Goal: Task Accomplishment & Management: Complete application form

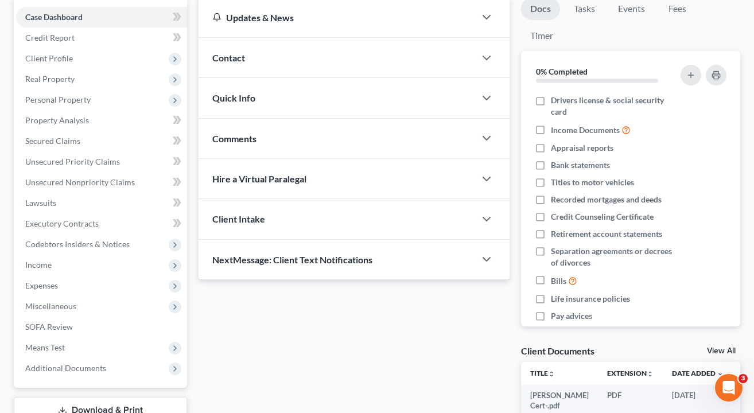
scroll to position [131, 0]
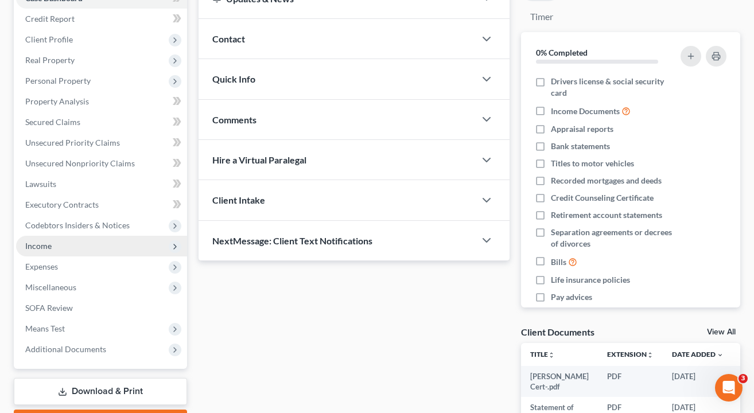
click at [88, 246] on span "Income" at bounding box center [101, 246] width 171 height 21
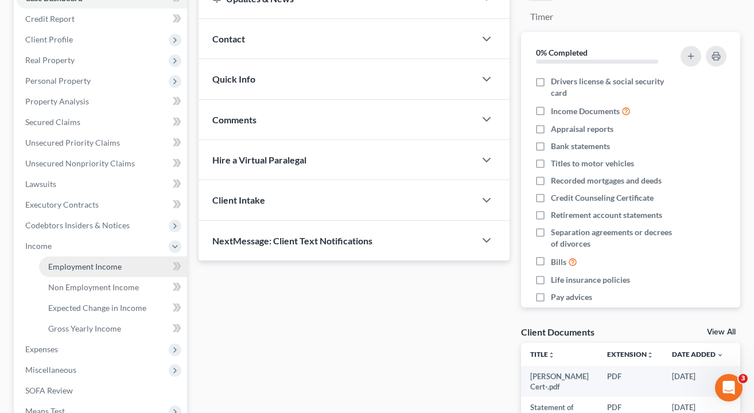
click at [69, 271] on span "Employment Income" at bounding box center [84, 267] width 73 height 10
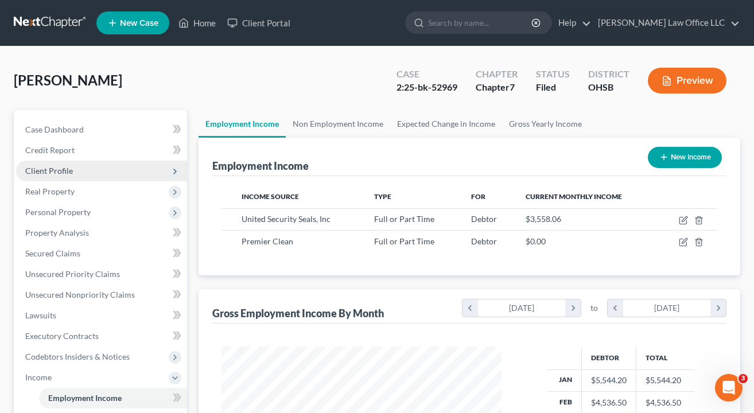
click at [54, 162] on span "Client Profile" at bounding box center [101, 171] width 171 height 21
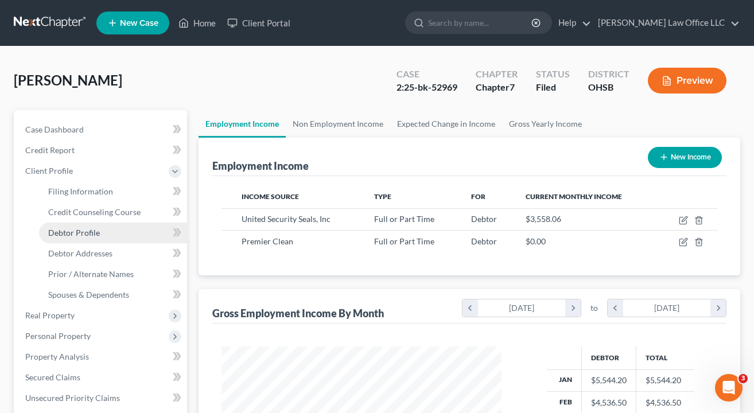
click at [72, 229] on span "Debtor Profile" at bounding box center [74, 233] width 52 height 10
select select "0"
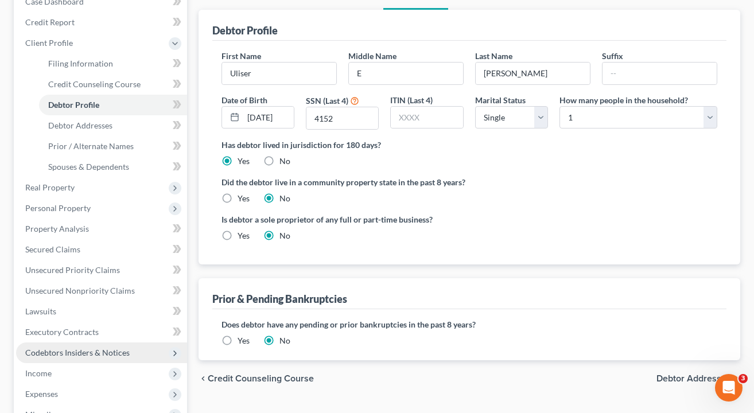
scroll to position [129, 0]
click at [52, 368] on span "Income" at bounding box center [101, 373] width 171 height 21
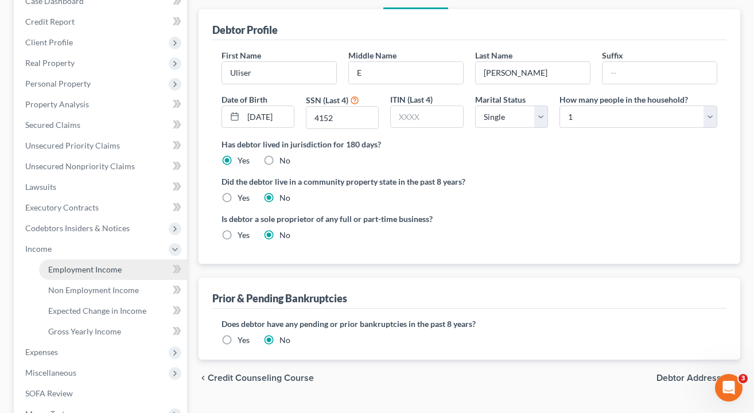
click at [79, 274] on link "Employment Income" at bounding box center [113, 269] width 148 height 21
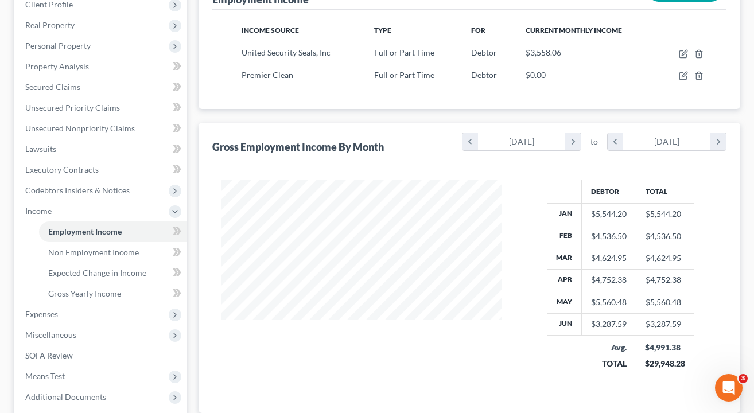
scroll to position [165, 0]
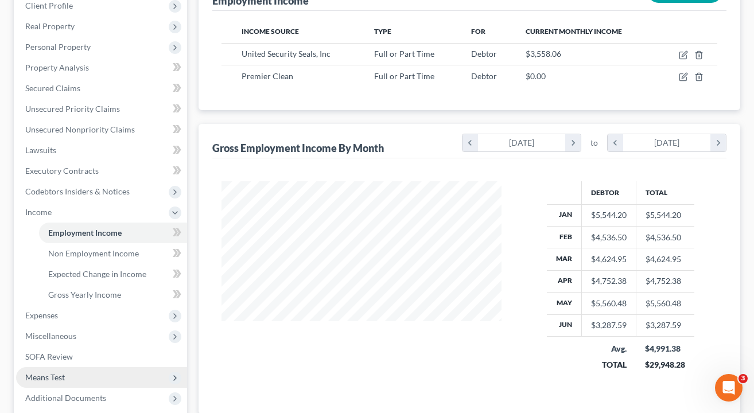
click at [53, 376] on span "Means Test" at bounding box center [45, 377] width 40 height 10
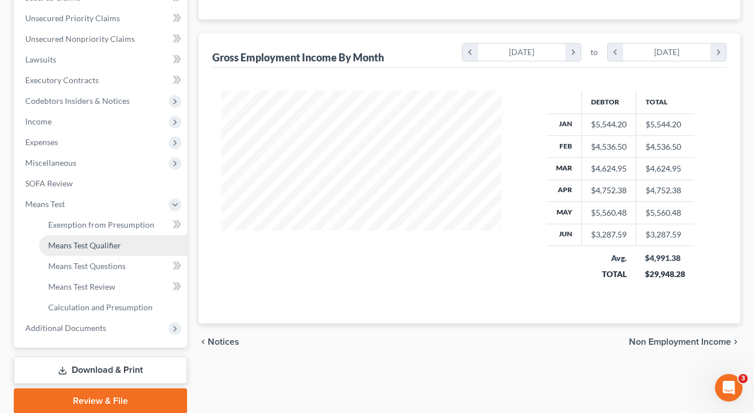
click at [86, 248] on span "Means Test Qualifier" at bounding box center [84, 245] width 73 height 10
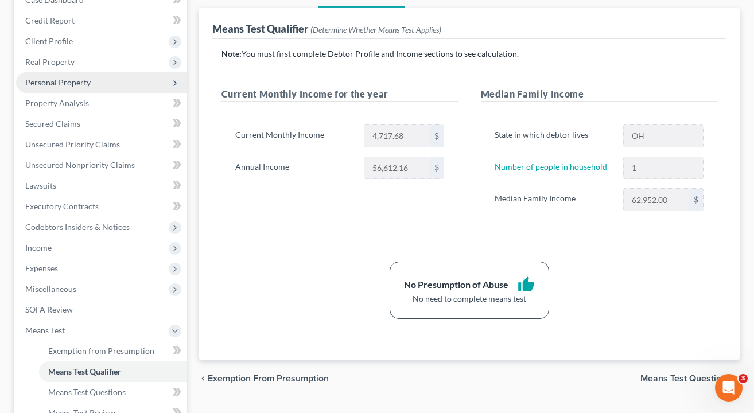
scroll to position [105, 0]
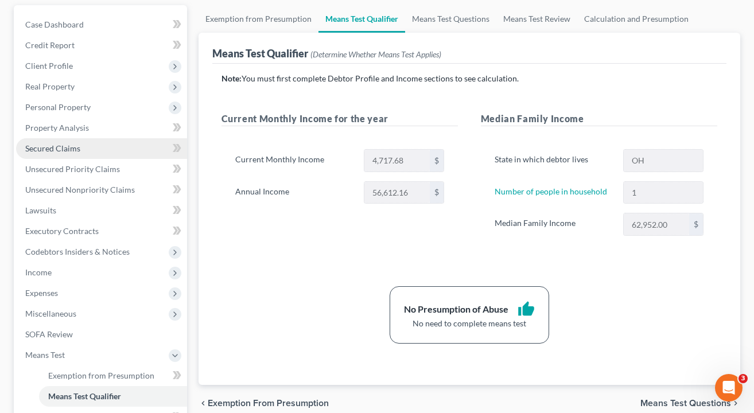
click at [68, 143] on span "Secured Claims" at bounding box center [52, 148] width 55 height 10
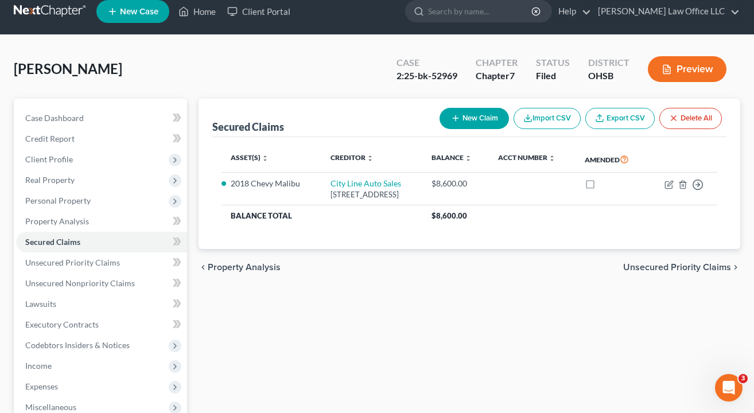
scroll to position [14, 0]
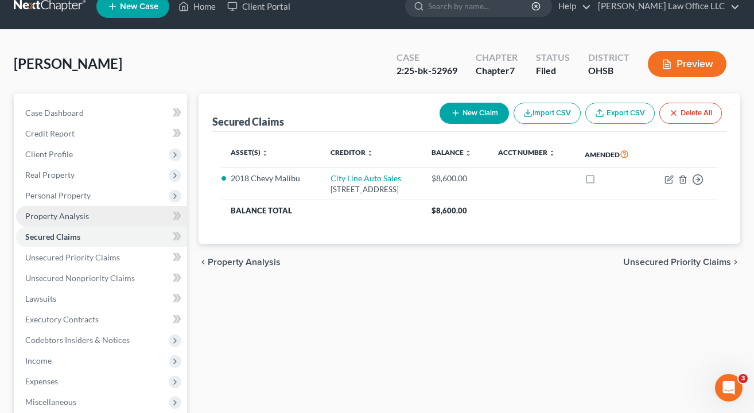
click at [53, 216] on span "Property Analysis" at bounding box center [57, 216] width 64 height 10
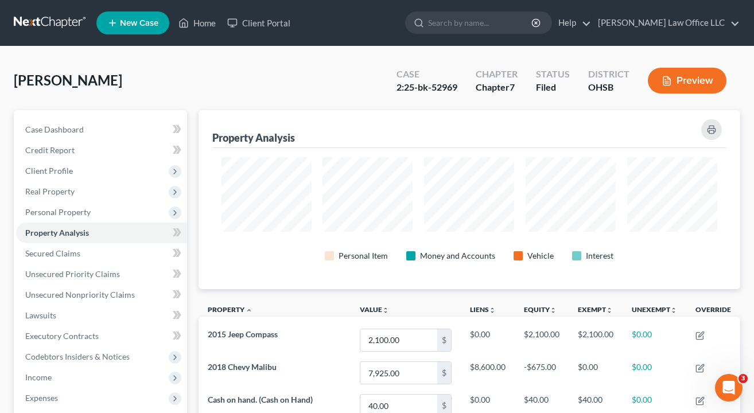
scroll to position [573536, 573173]
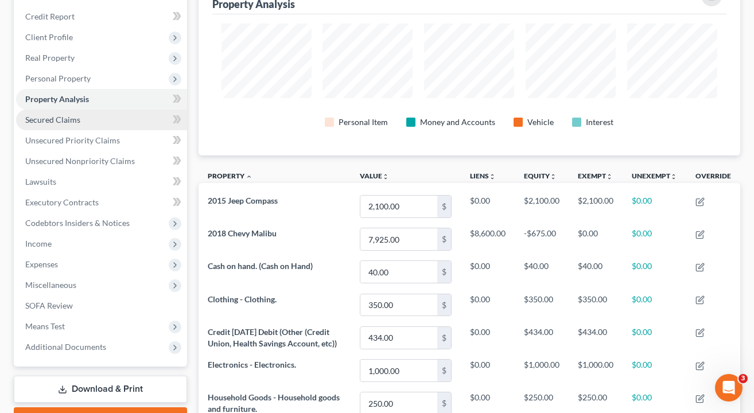
click at [75, 124] on span "Secured Claims" at bounding box center [52, 120] width 55 height 10
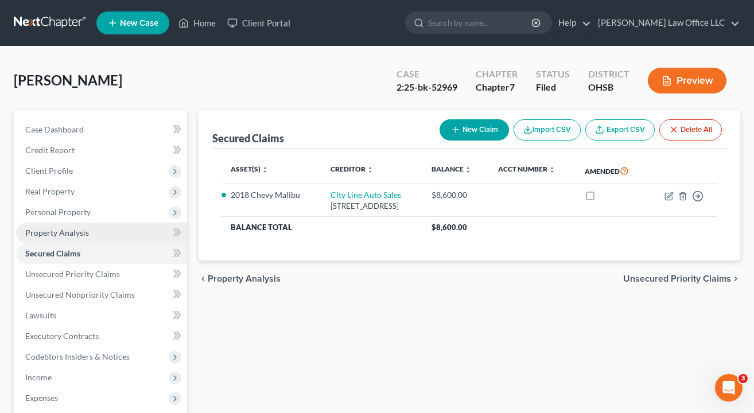
click at [76, 237] on span "Property Analysis" at bounding box center [57, 233] width 64 height 10
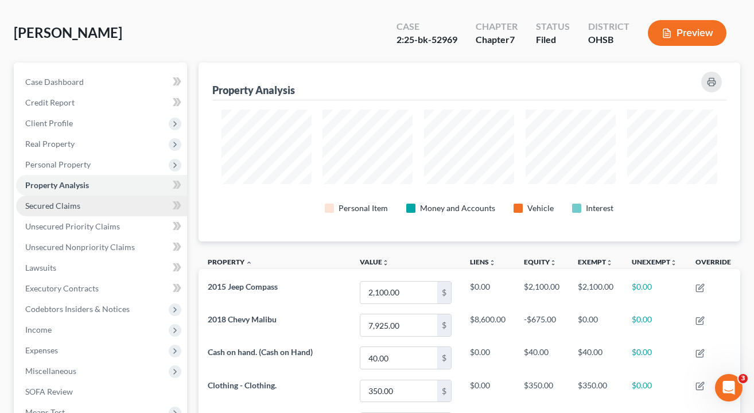
click at [73, 205] on span "Secured Claims" at bounding box center [52, 206] width 55 height 10
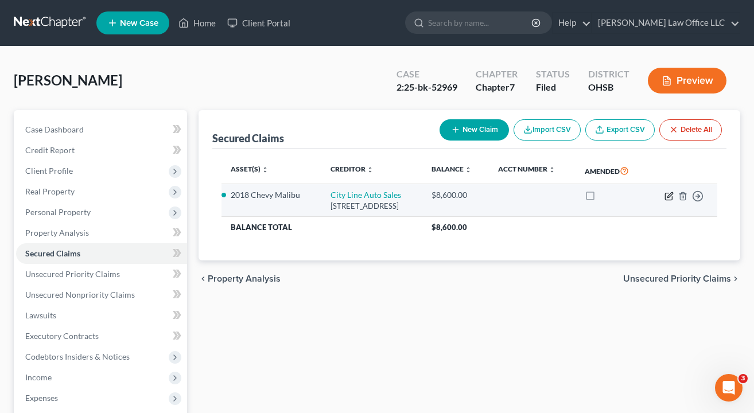
click at [668, 201] on icon "button" at bounding box center [668, 196] width 9 height 9
select select "36"
select select "2"
select select "0"
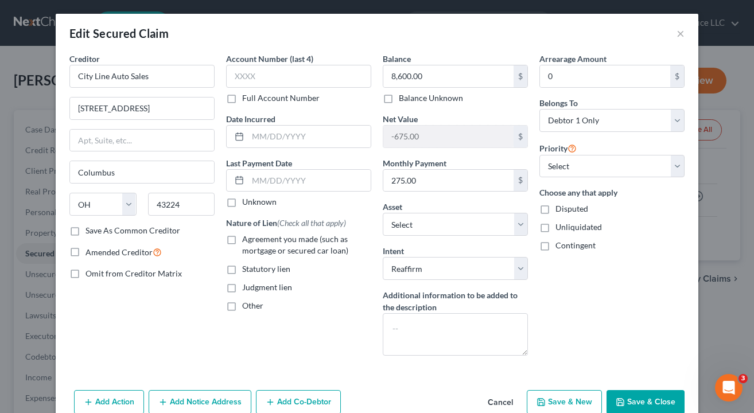
click at [641, 396] on button "Save & Close" at bounding box center [645, 402] width 78 height 24
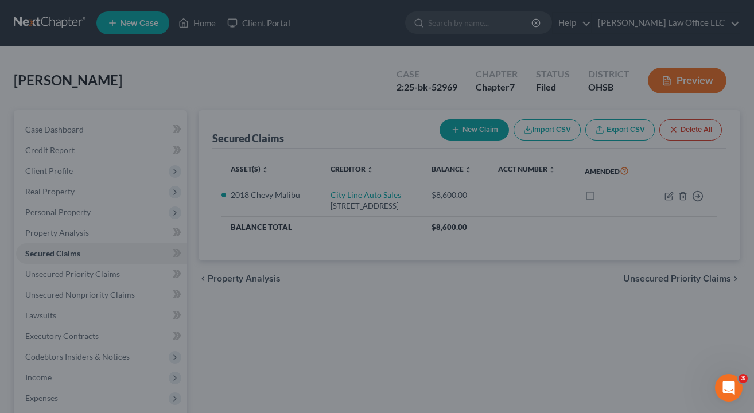
select select "6"
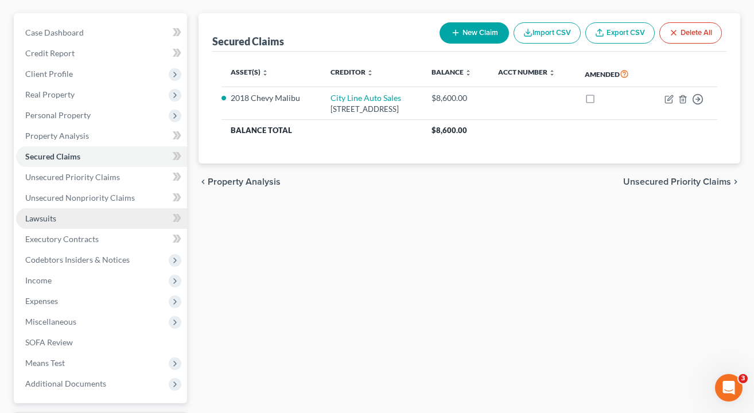
scroll to position [107, 0]
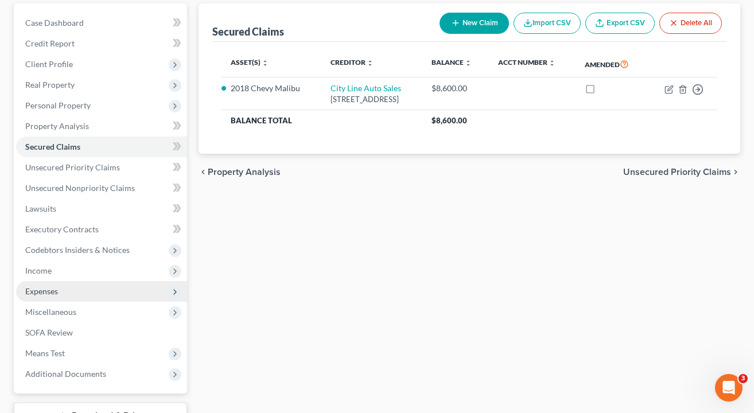
click at [48, 289] on span "Expenses" at bounding box center [41, 291] width 33 height 10
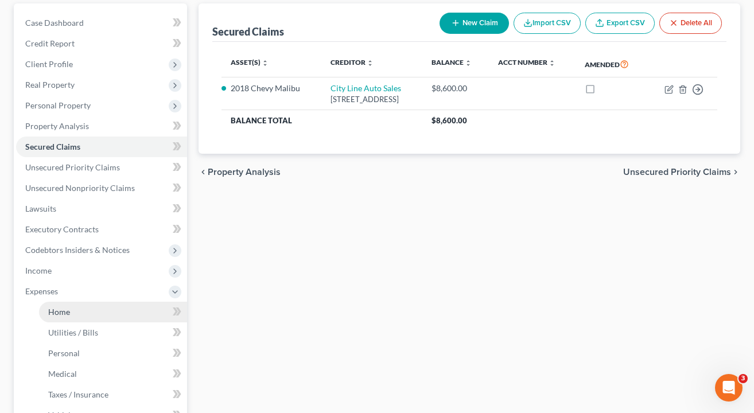
click at [63, 310] on span "Home" at bounding box center [59, 312] width 22 height 10
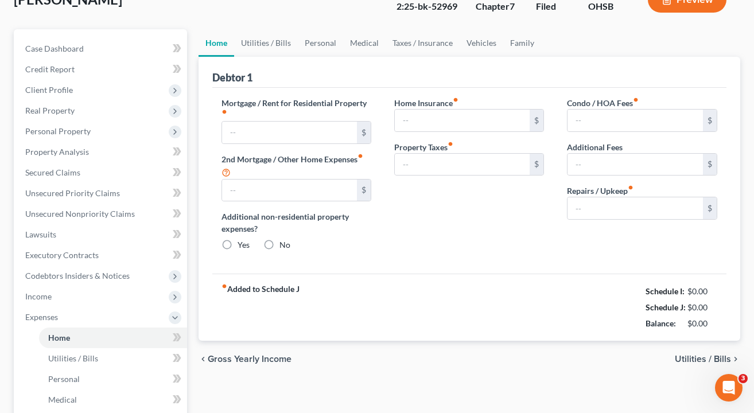
type input "500.00"
type input "0.00"
radio input "true"
type input "0.00"
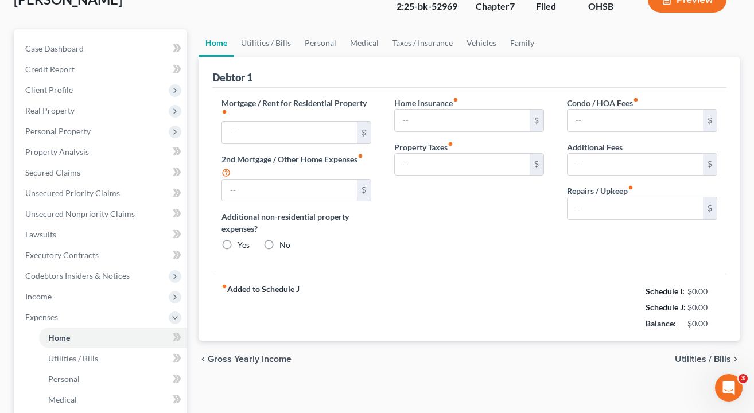
type input "0.00"
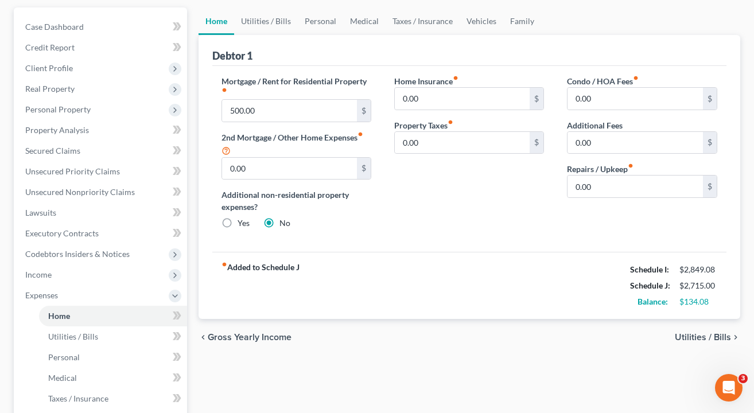
scroll to position [104, 0]
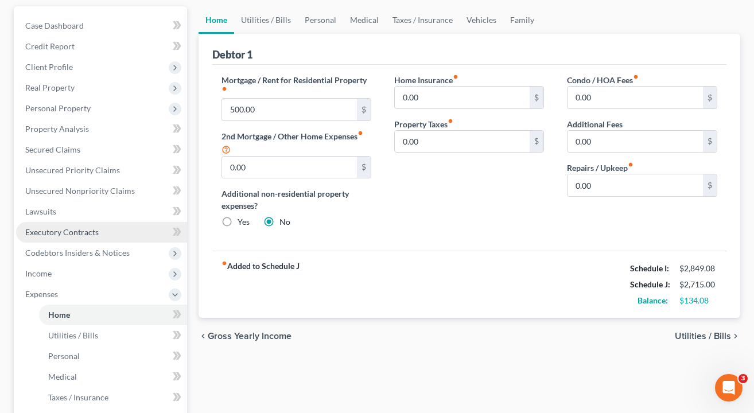
click at [99, 228] on link "Executory Contracts" at bounding box center [101, 232] width 171 height 21
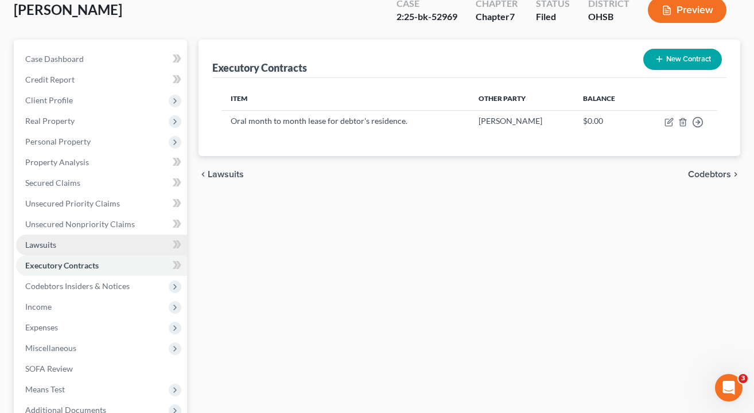
scroll to position [71, 0]
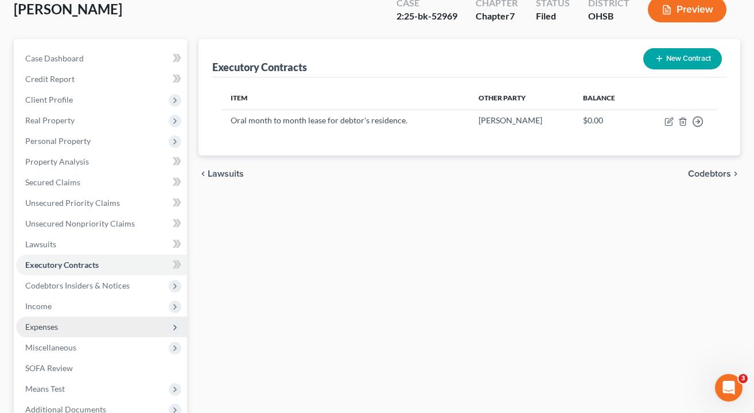
click at [76, 326] on span "Expenses" at bounding box center [101, 327] width 171 height 21
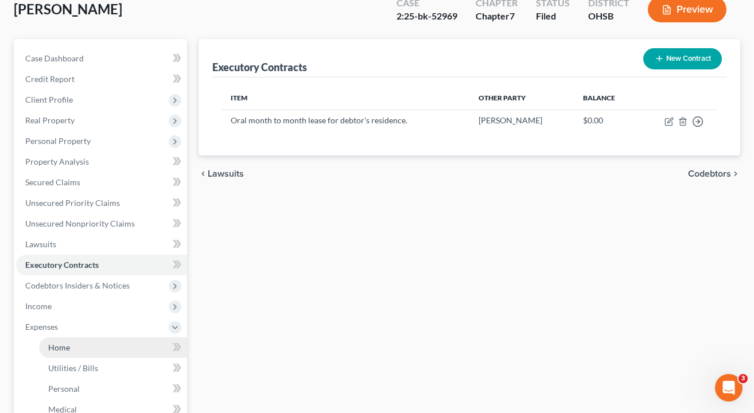
click at [75, 345] on link "Home" at bounding box center [113, 347] width 148 height 21
